Goal: Information Seeking & Learning: Learn about a topic

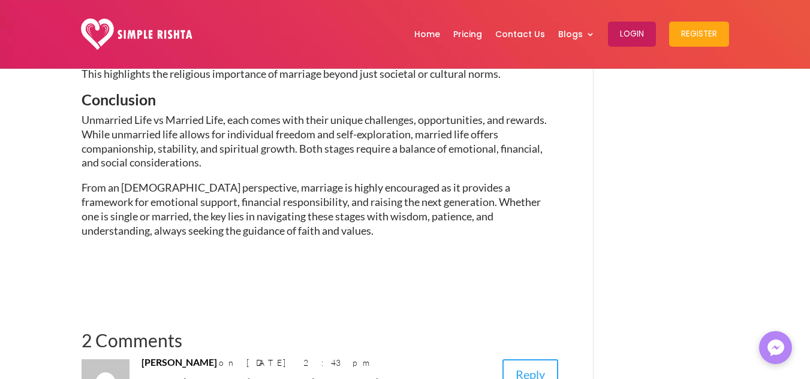
scroll to position [2160, 0]
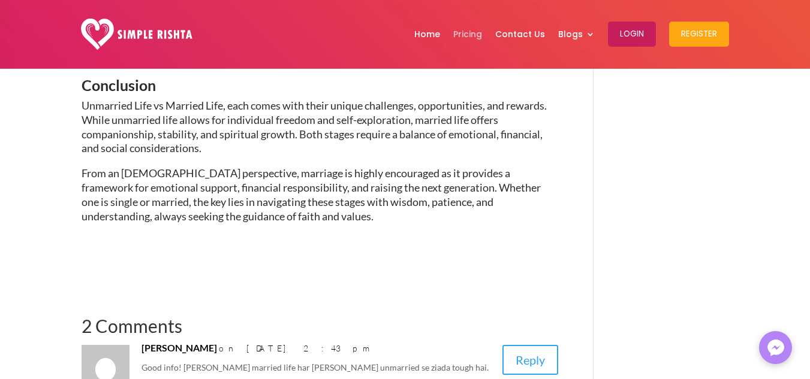
click at [462, 25] on link "Pricing" at bounding box center [467, 34] width 29 height 62
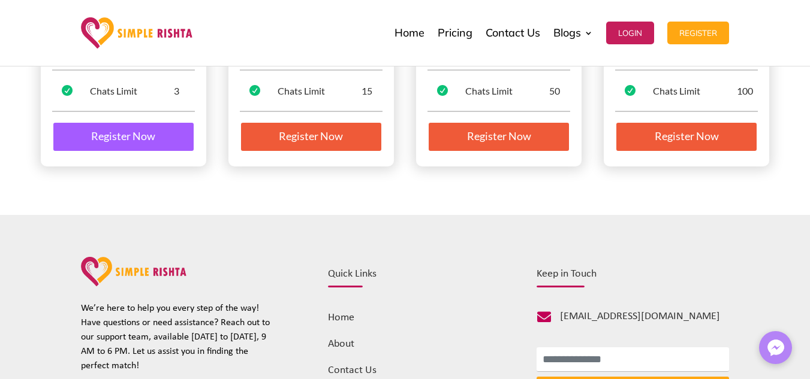
scroll to position [363, 0]
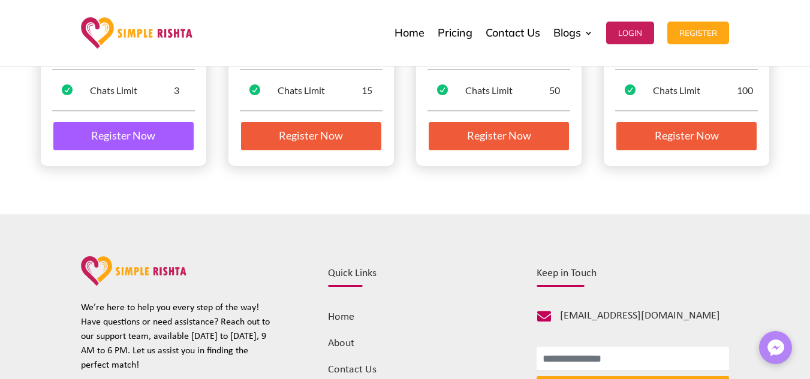
click at [490, 152] on div "GOLD Rs. 5,500 / 3 MONTHS  Profile Views 150  Connection Requests 50  Image …" at bounding box center [499, 0] width 166 height 333
click at [496, 190] on div "STARTER FREE / 1 MONTH  Profile Views 15  Connection Requests 3  Image Reque…" at bounding box center [405, 0] width 810 height 430
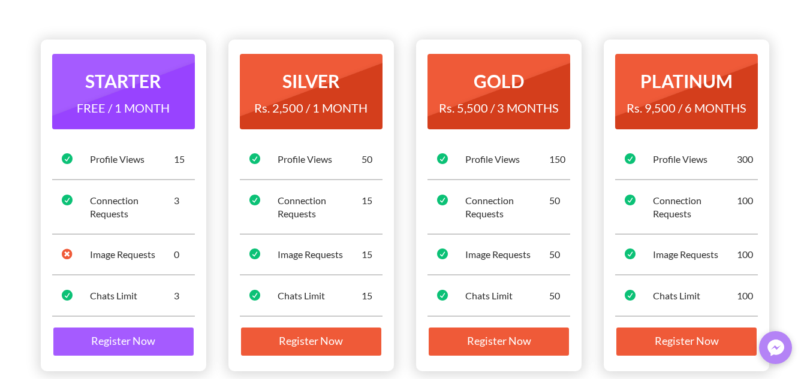
scroll to position [0, 0]
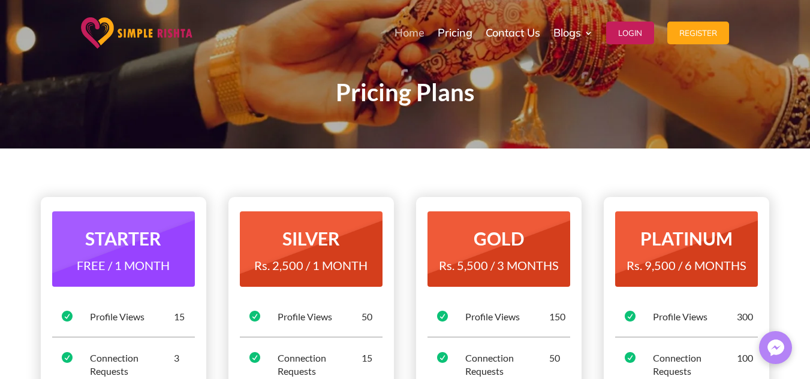
click at [417, 36] on link "Home" at bounding box center [409, 33] width 30 height 60
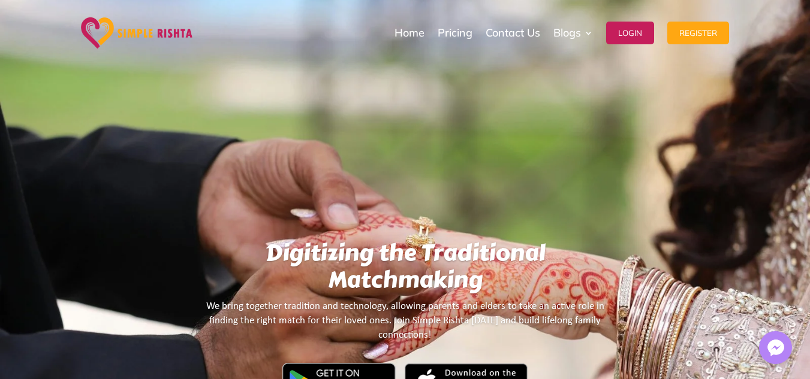
click at [771, 352] on img at bounding box center [776, 348] width 24 height 24
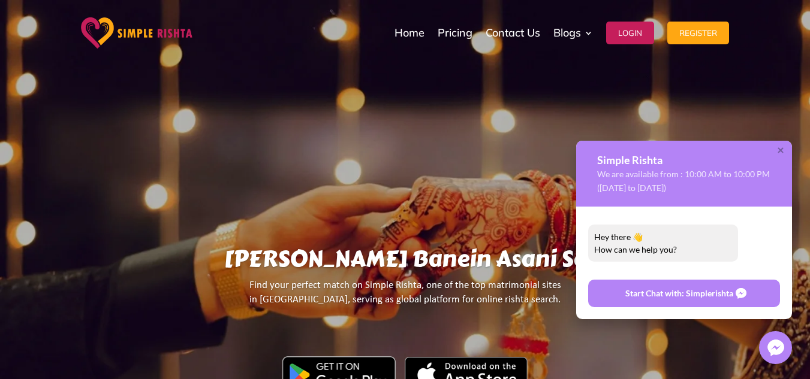
click at [672, 191] on p "We are available from : 10:00 AM to 10:00 PM ([DATE] to [DATE])" at bounding box center [688, 181] width 183 height 27
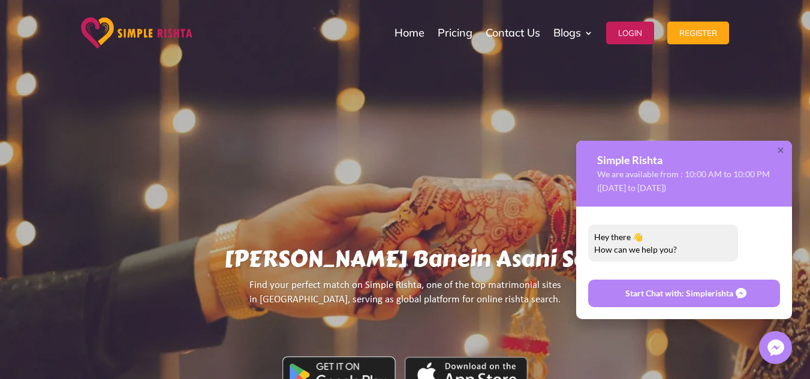
click at [682, 250] on div "Hey there 👋 How can we help you?" at bounding box center [663, 243] width 138 height 25
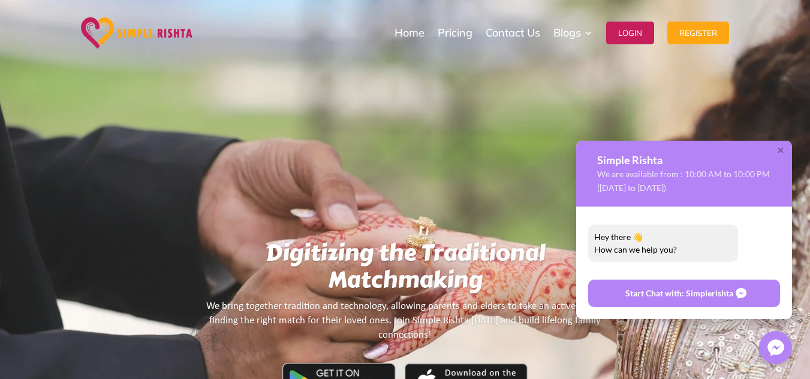
click at [702, 188] on p "We are available from : 10:00 AM to 10:00 PM ([DATE] to [DATE])" at bounding box center [688, 181] width 183 height 27
